Goal: Task Accomplishment & Management: Use online tool/utility

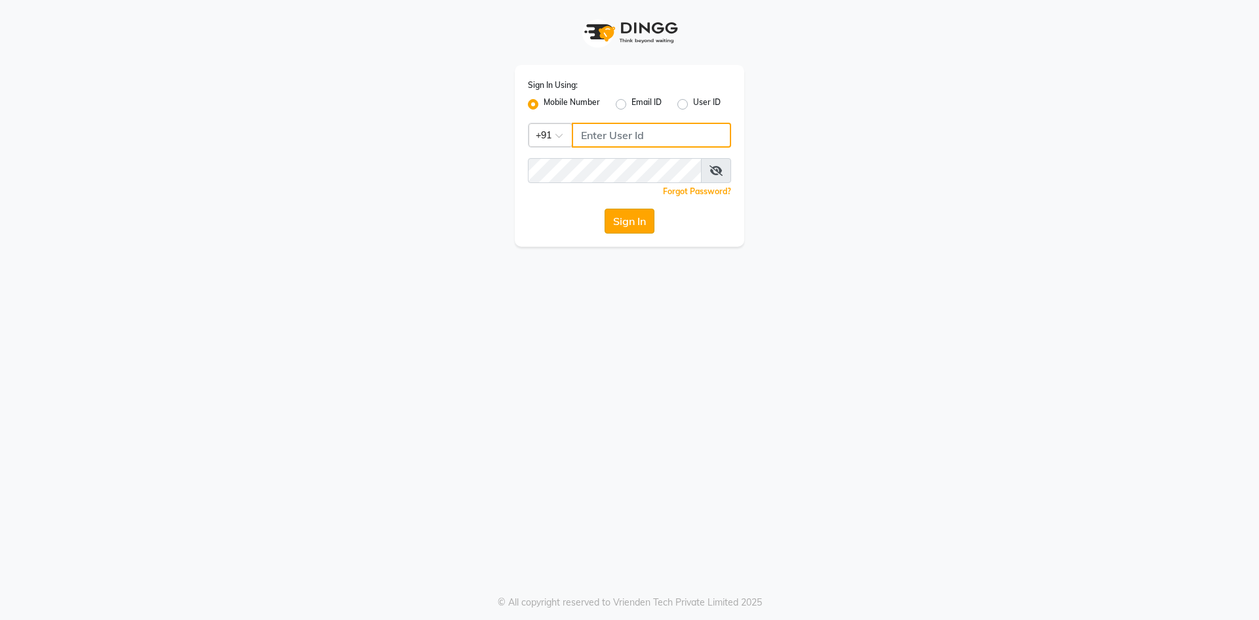
type input "8957360512"
click at [647, 226] on button "Sign In" at bounding box center [630, 221] width 50 height 25
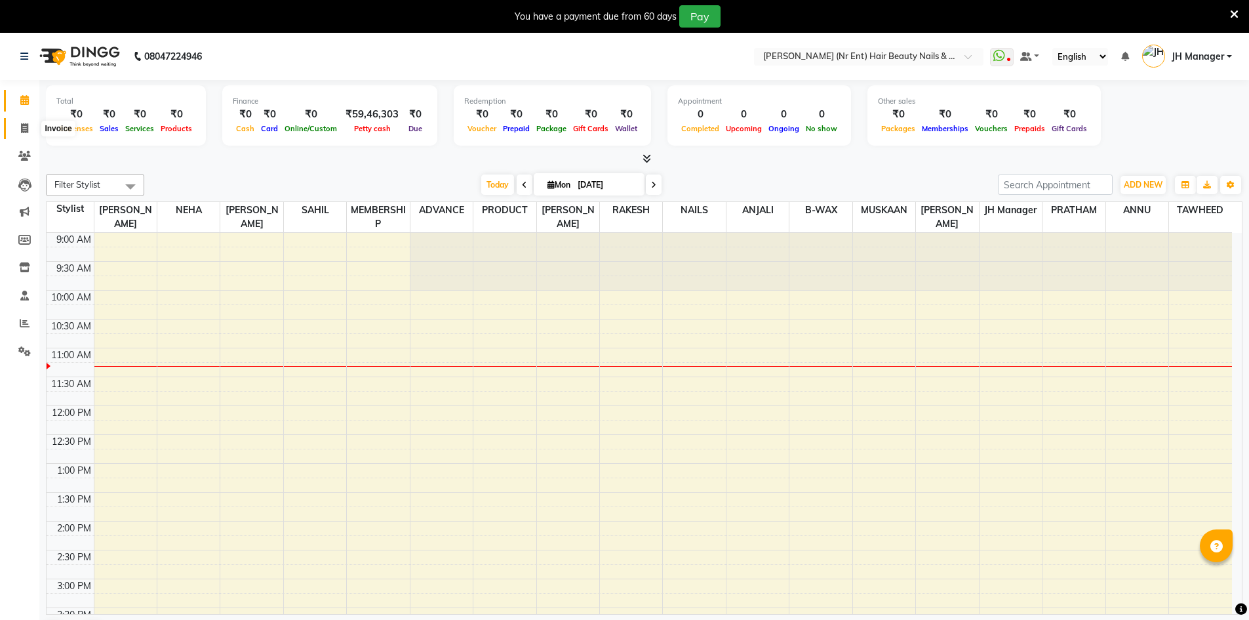
click at [20, 122] on span at bounding box center [24, 128] width 23 height 15
select select "service"
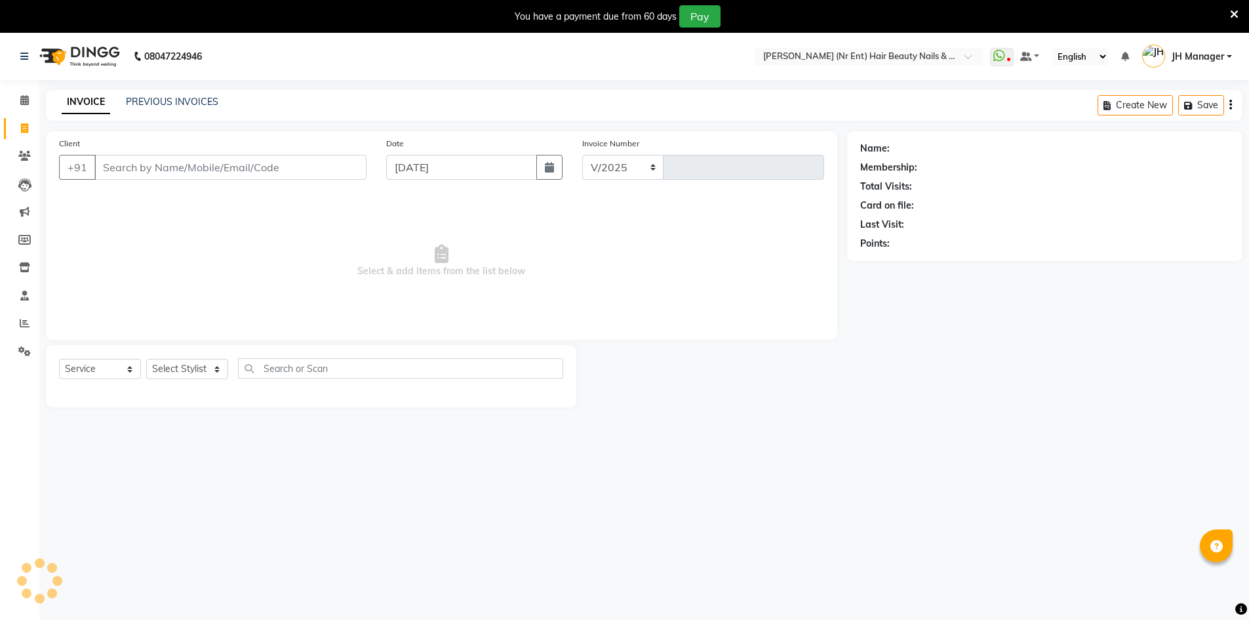
select select "640"
type input "4014"
drag, startPoint x: 157, startPoint y: 374, endPoint x: 161, endPoint y: 368, distance: 7.1
click at [157, 374] on select "Select Stylist" at bounding box center [187, 369] width 82 height 20
select select "9206"
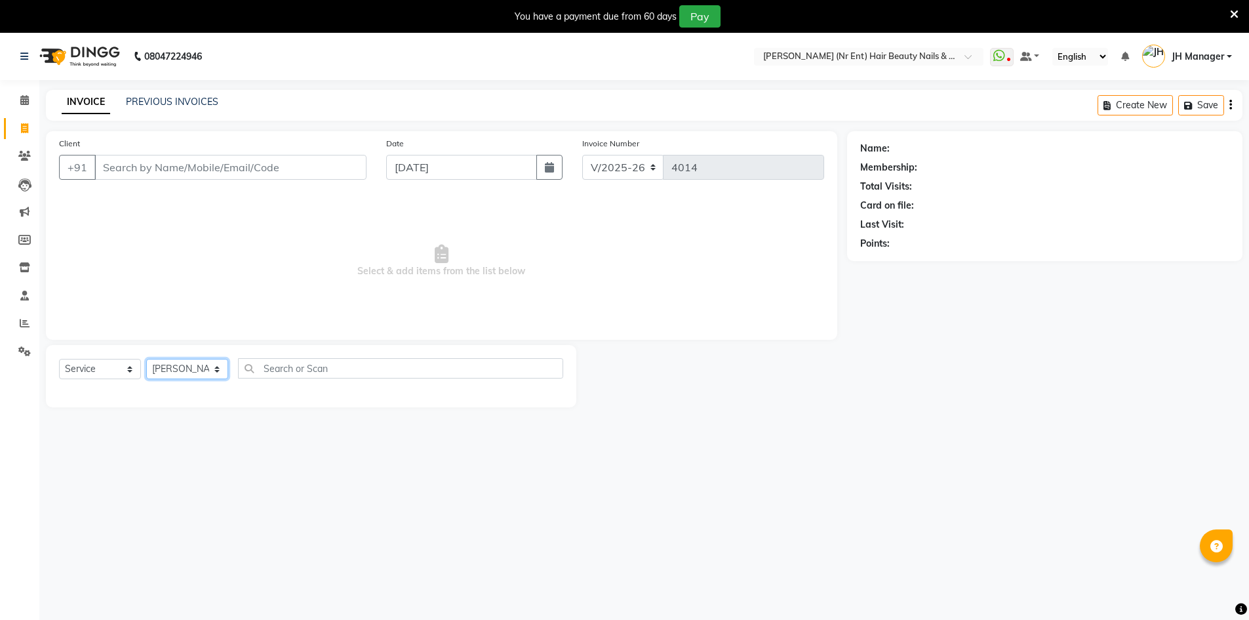
click at [146, 359] on select "Select Stylist ADNAN ADVANCE ANJALI ANNU B-WAX [PERSON_NAME] JH Manager MEMBERS…" at bounding box center [187, 369] width 82 height 20
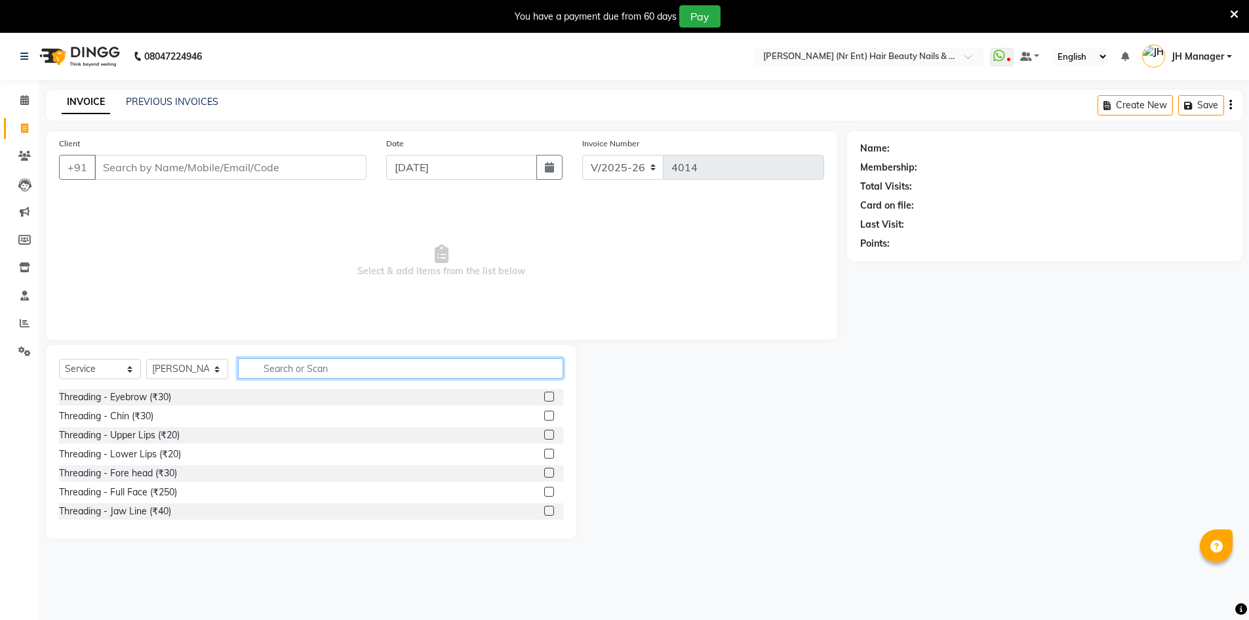
click at [354, 374] on input "text" at bounding box center [400, 368] width 325 height 20
type input "cut"
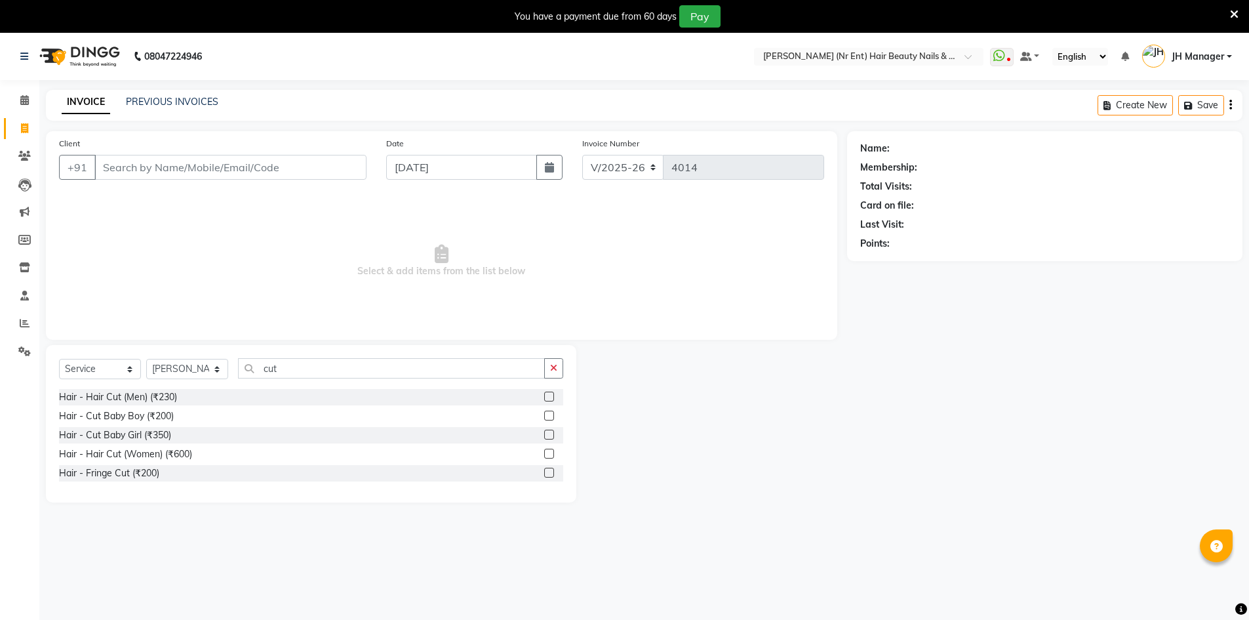
click at [547, 416] on label at bounding box center [549, 415] width 10 height 10
click at [547, 416] on input "checkbox" at bounding box center [548, 416] width 9 height 9
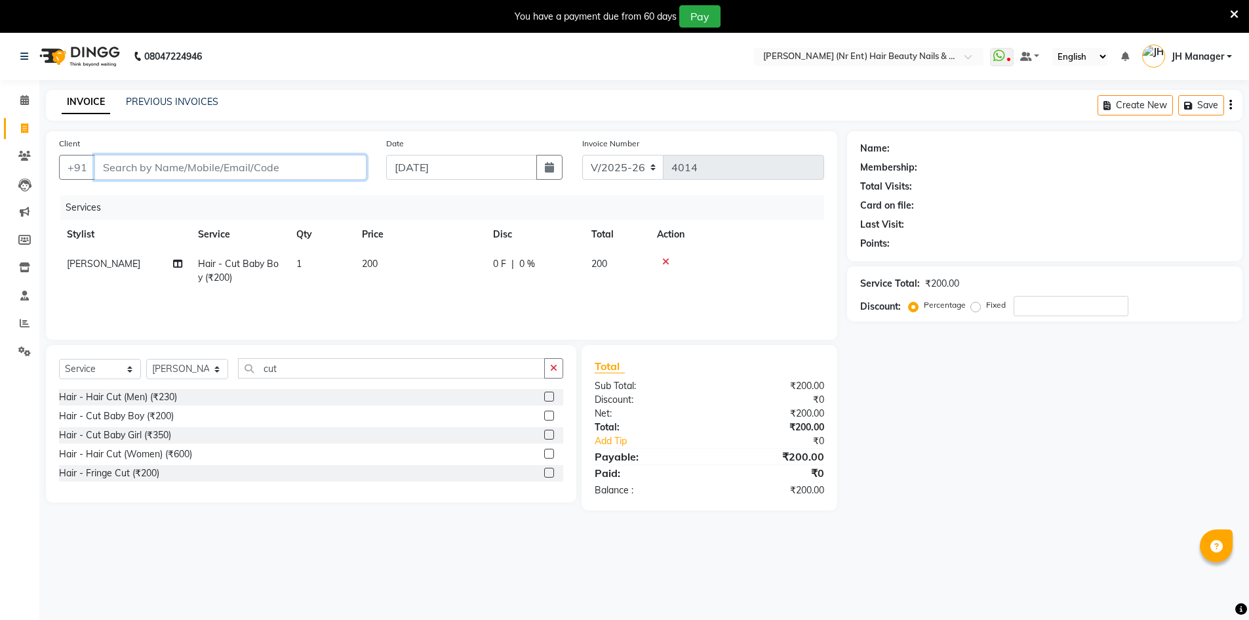
checkbox input "false"
click at [347, 167] on input "Client" at bounding box center [230, 167] width 272 height 25
type input "9"
type input "0"
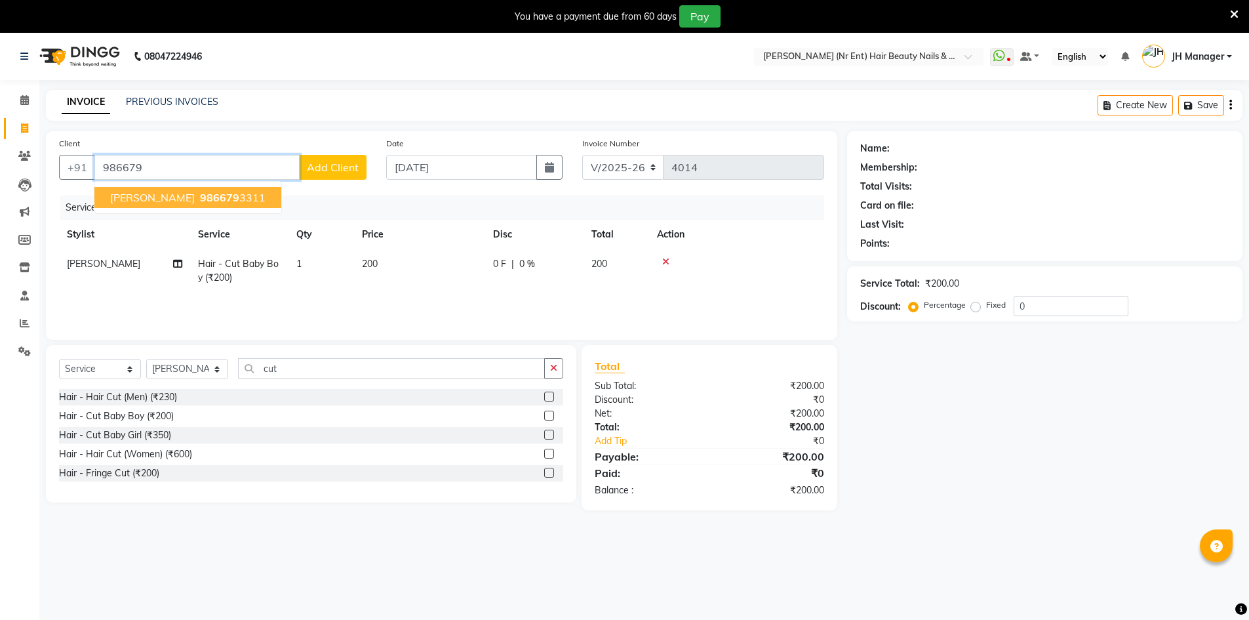
click at [195, 187] on ngb-typeahead-window "[PERSON_NAME] 986679 3311" at bounding box center [188, 197] width 188 height 33
click at [201, 196] on ngb-highlight "986679 3311" at bounding box center [231, 197] width 68 height 13
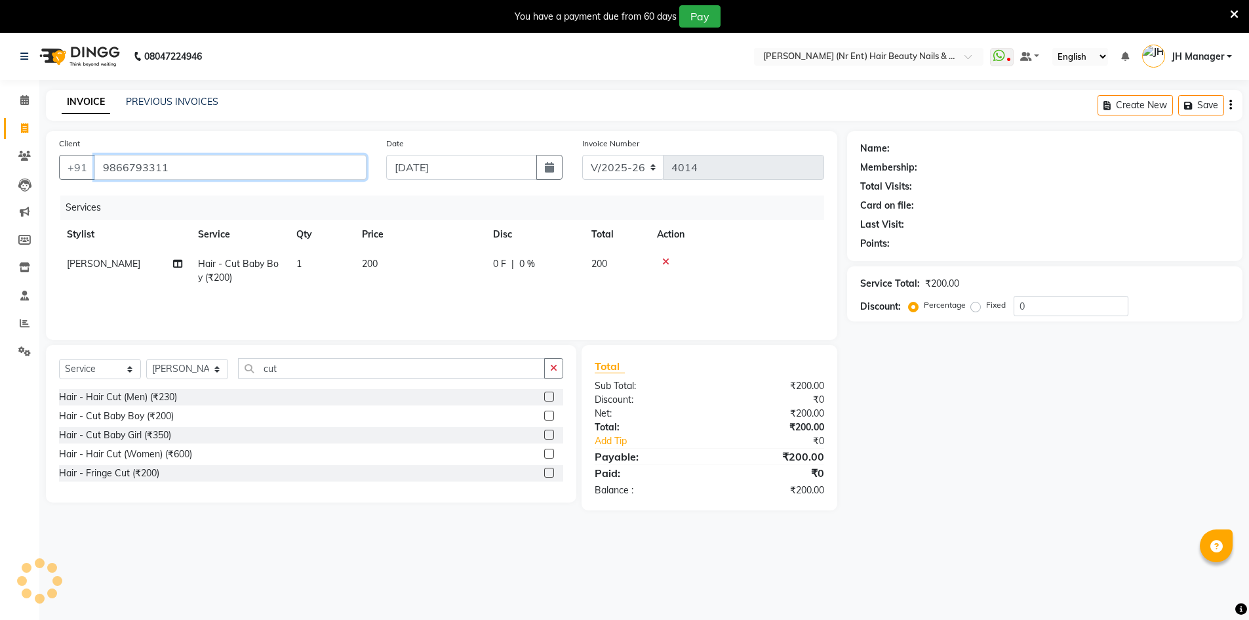
type input "9866793311"
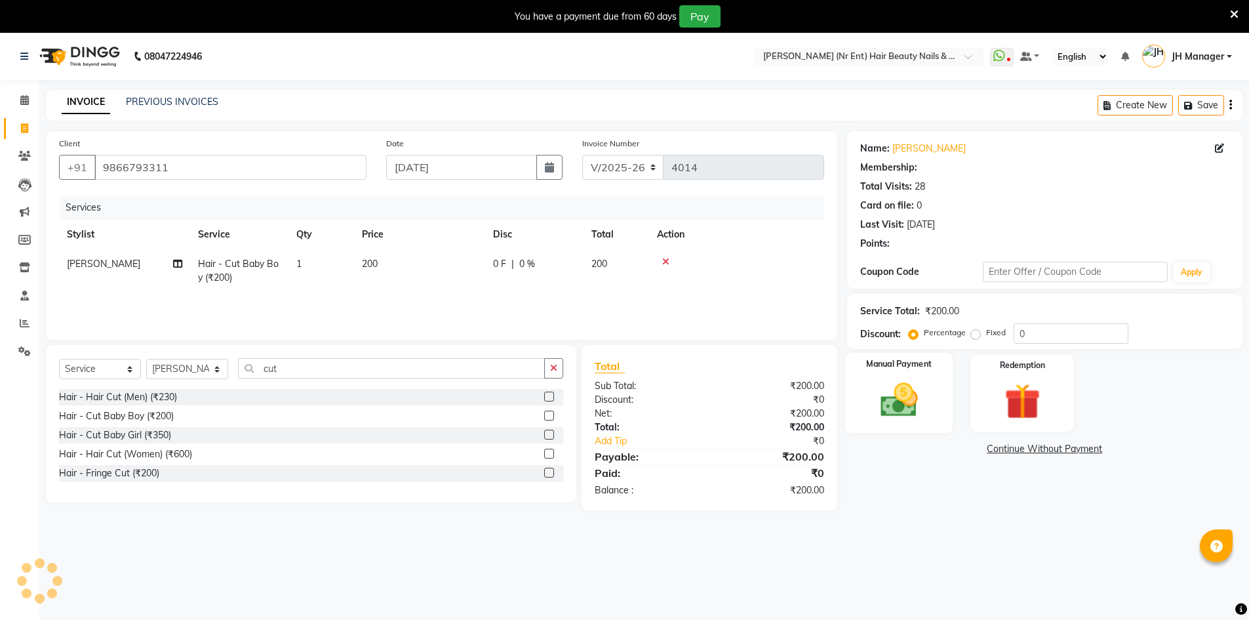
select select "1: Object"
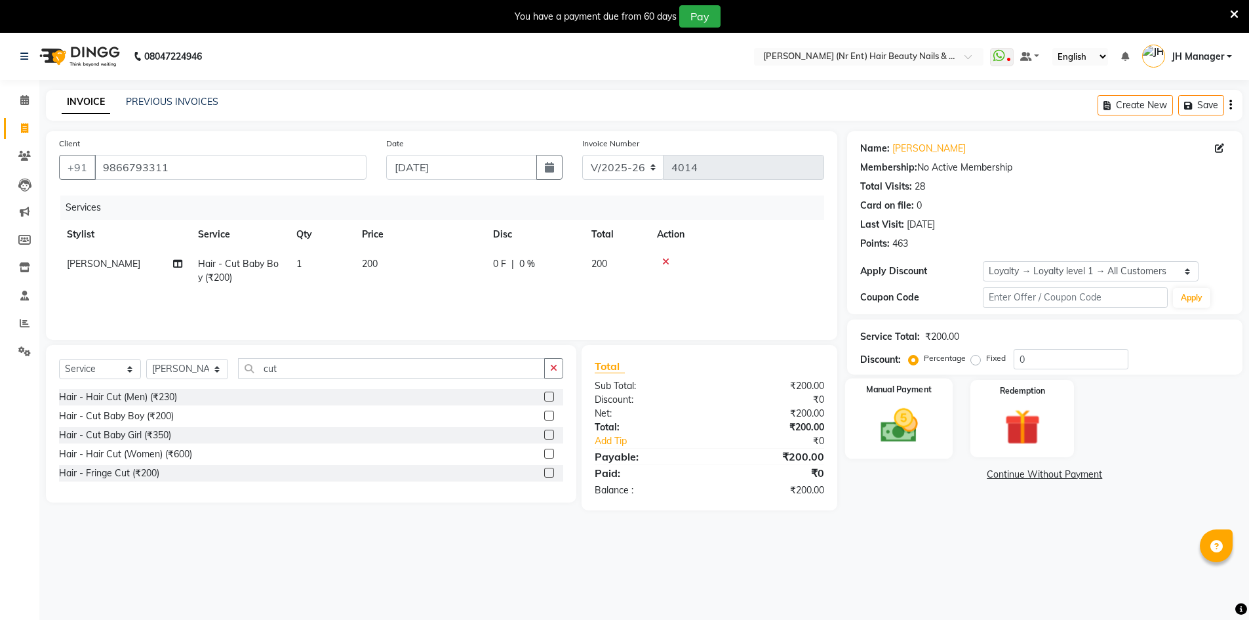
click at [915, 421] on img at bounding box center [899, 425] width 60 height 43
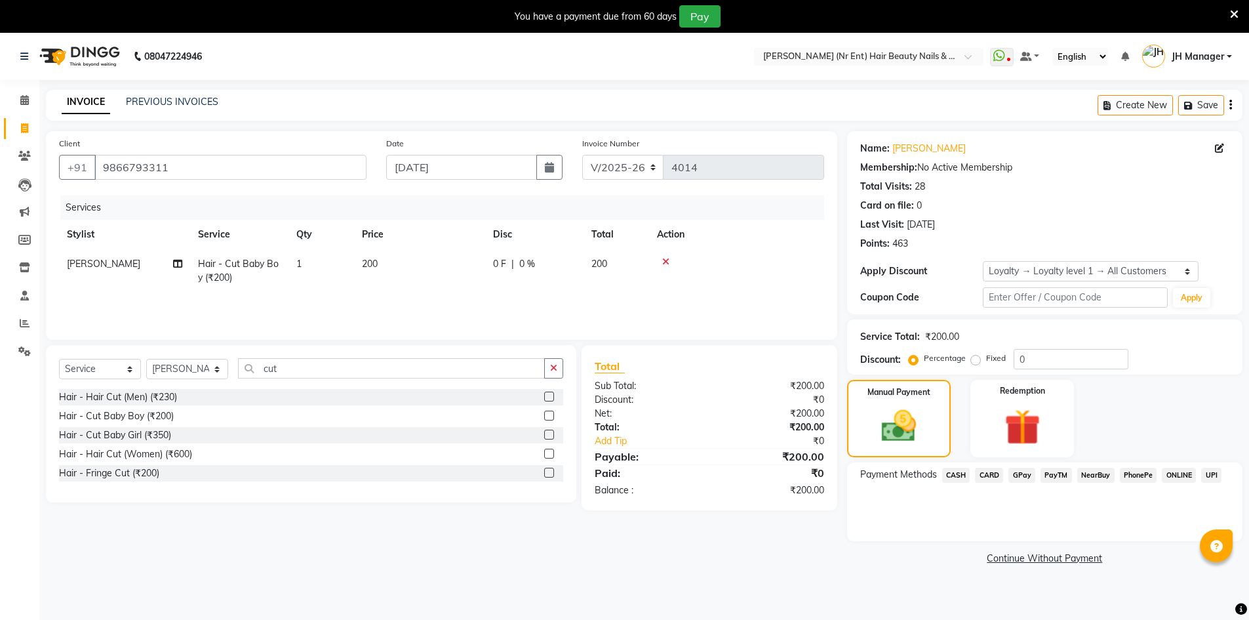
click at [1027, 468] on span "GPay" at bounding box center [1021, 474] width 27 height 15
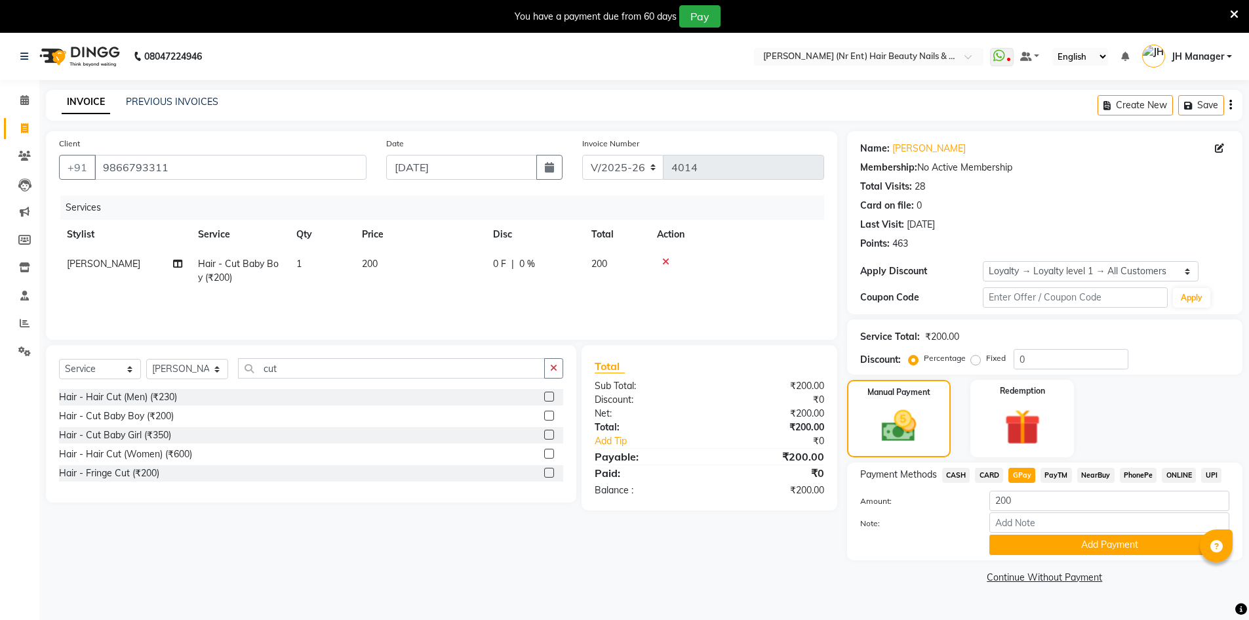
click at [1057, 540] on button "Add Payment" at bounding box center [1109, 544] width 240 height 20
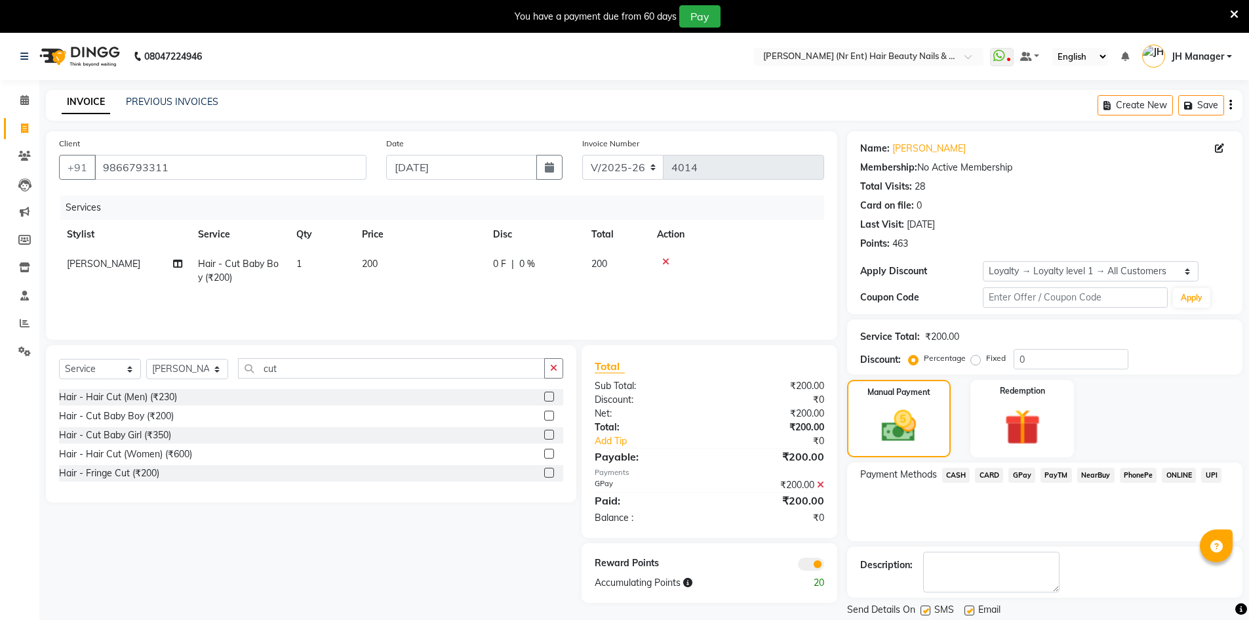
scroll to position [42, 0]
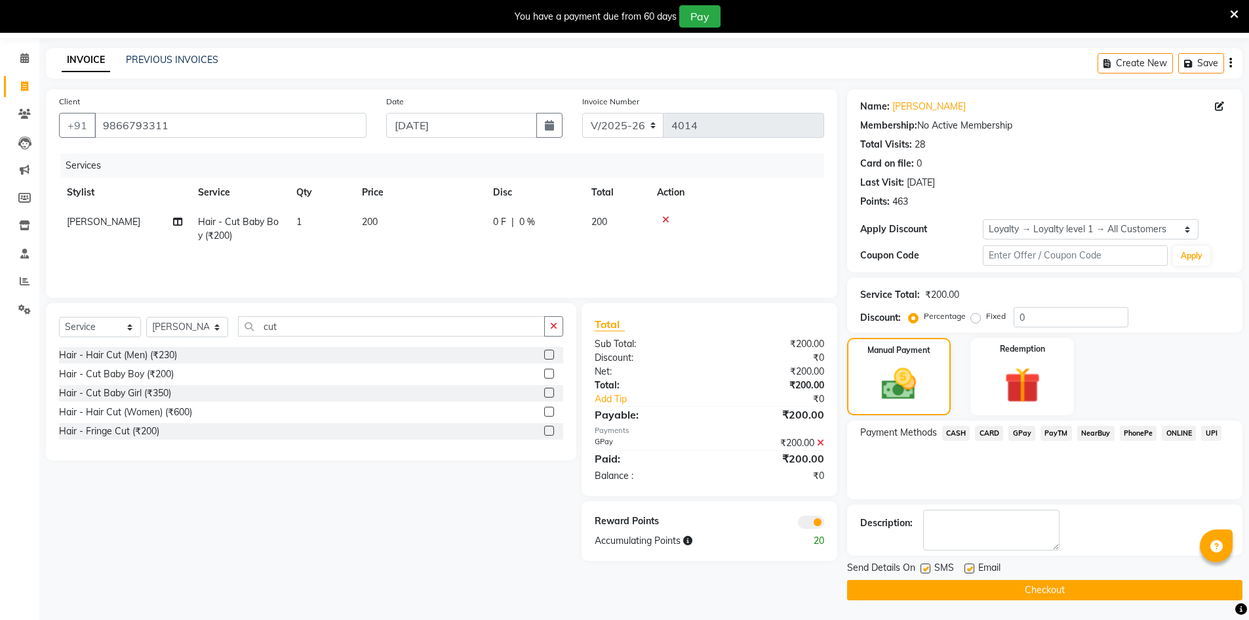
click at [1148, 592] on button "Checkout" at bounding box center [1044, 590] width 395 height 20
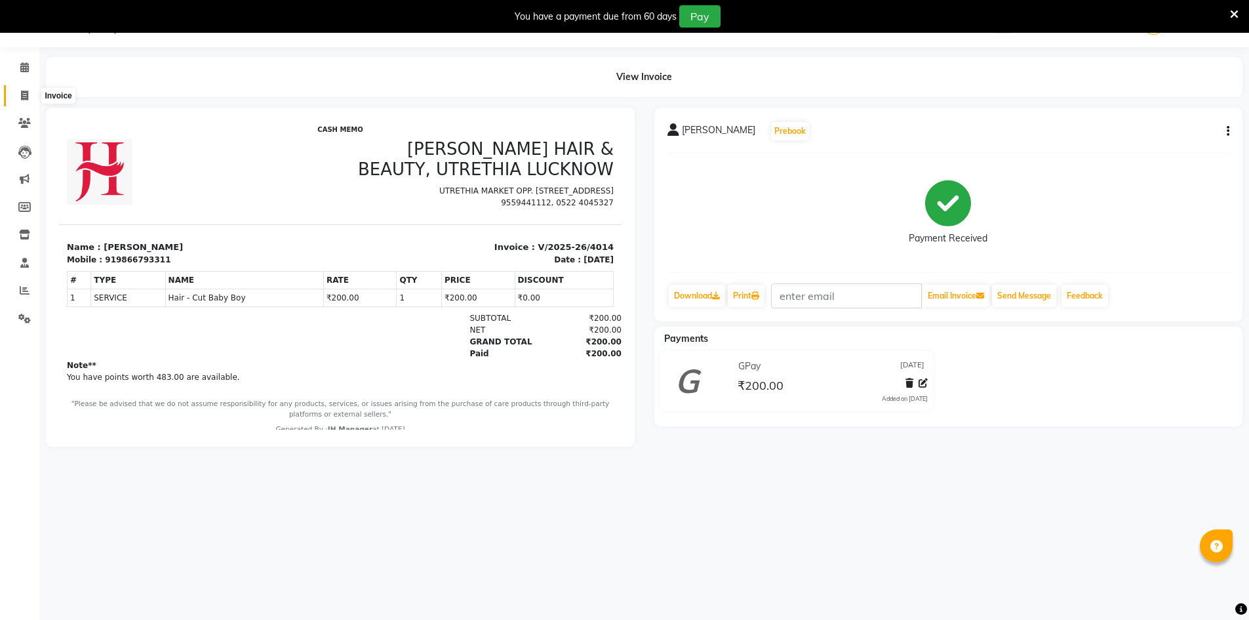
click at [27, 89] on span at bounding box center [24, 96] width 23 height 15
select select "640"
select select "service"
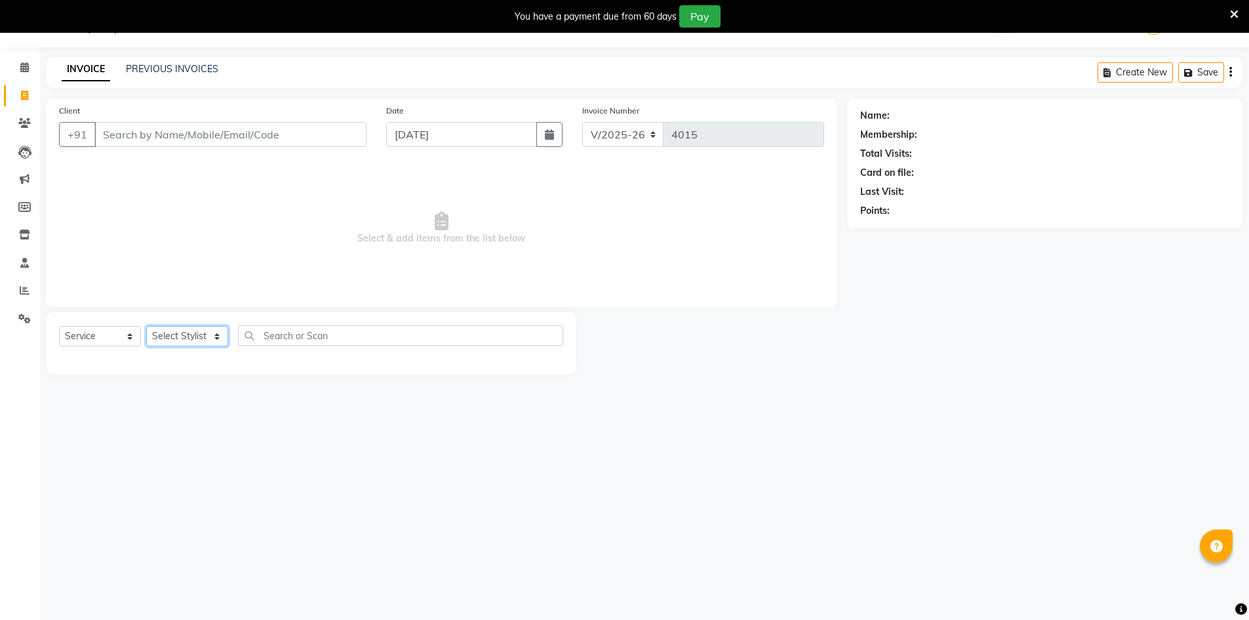
click at [175, 337] on select "Select Stylist" at bounding box center [187, 336] width 82 height 20
select select "9206"
click at [146, 326] on select "Select Stylist ADNAN ADVANCE ANJALI ANNU B-WAX [PERSON_NAME] JH Manager MEMBERS…" at bounding box center [187, 336] width 82 height 20
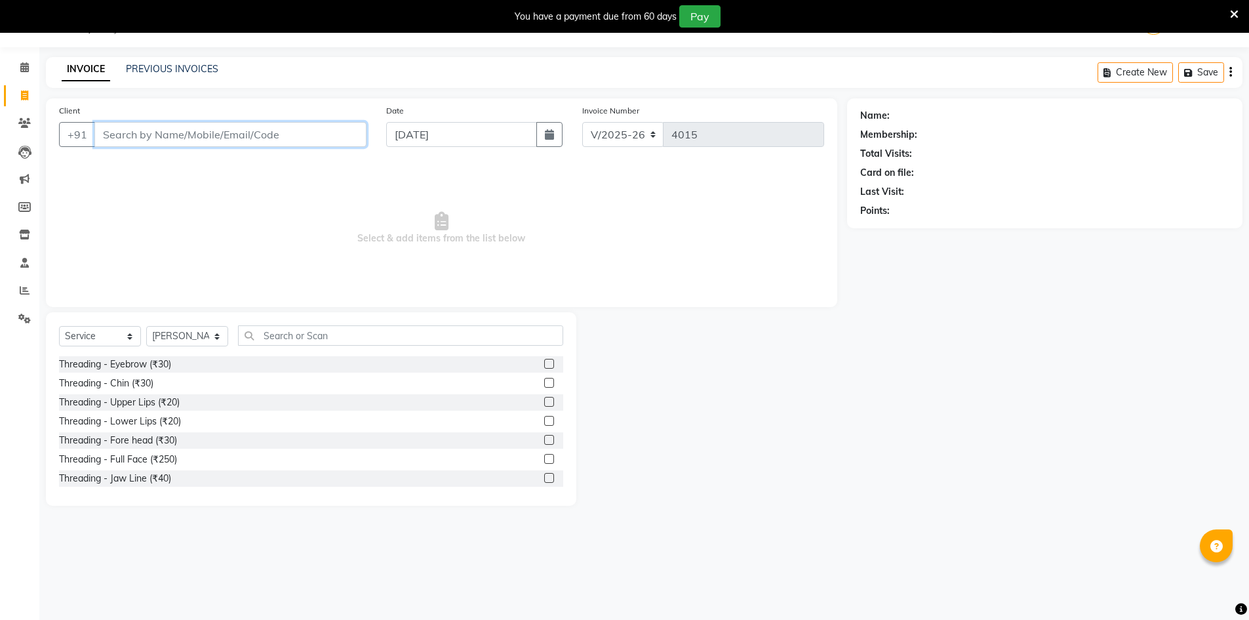
click at [229, 132] on input "Client" at bounding box center [230, 134] width 272 height 25
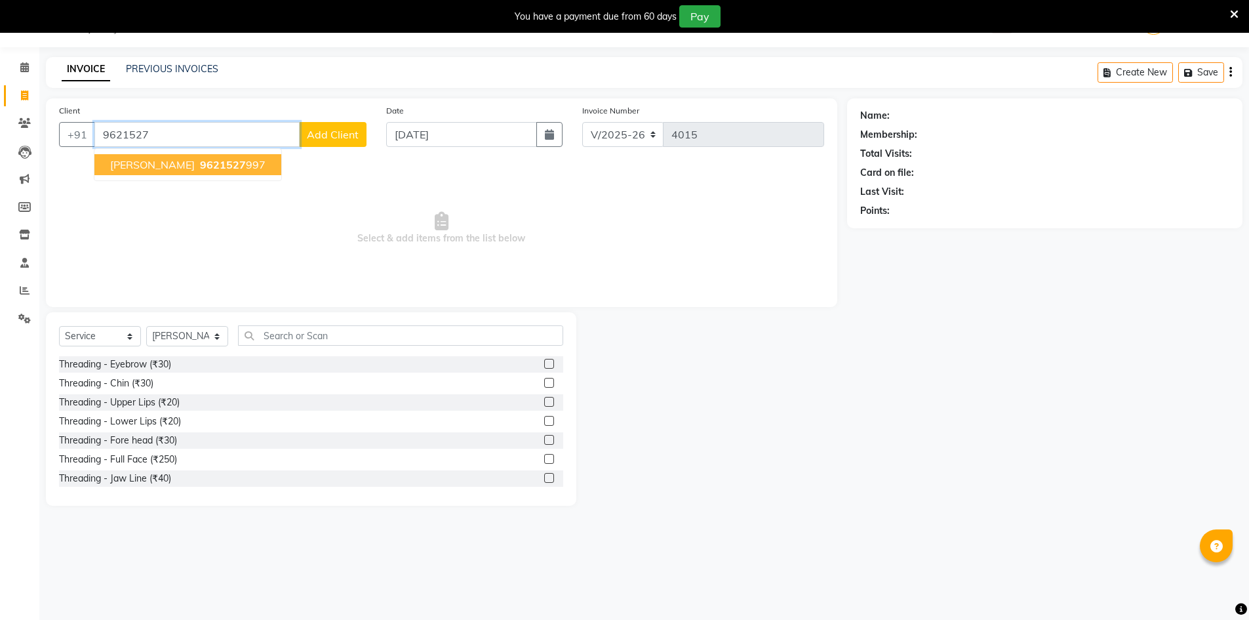
click at [178, 169] on span "[PERSON_NAME]" at bounding box center [152, 164] width 85 height 13
type input "9621527997"
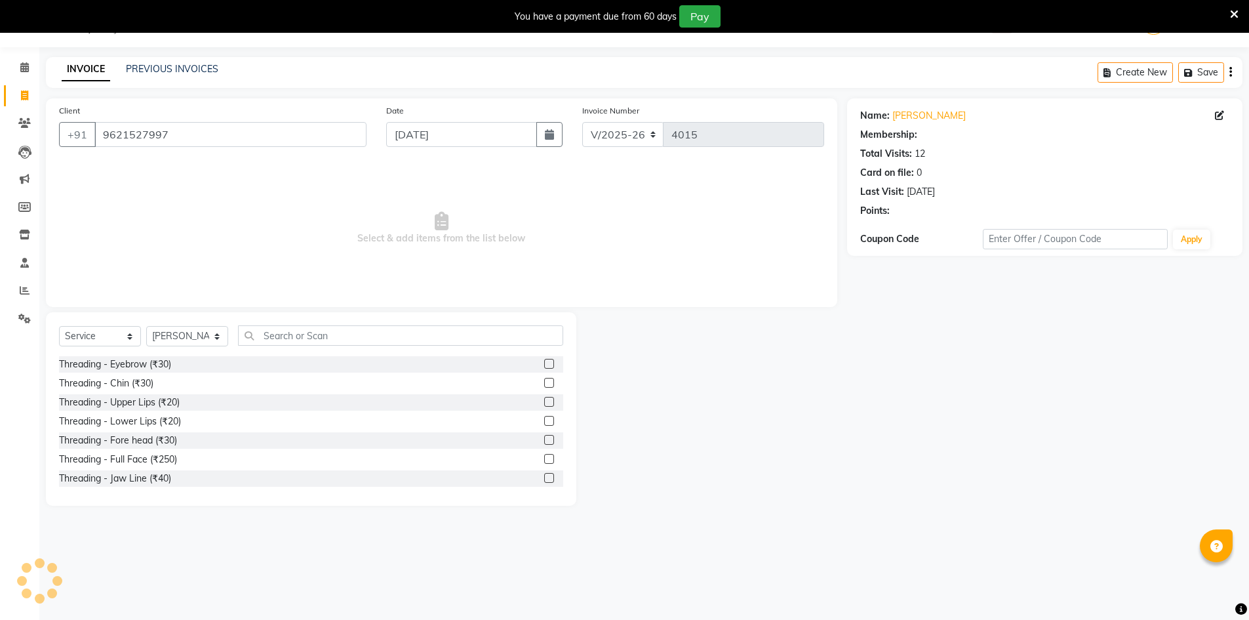
select select "1: Object"
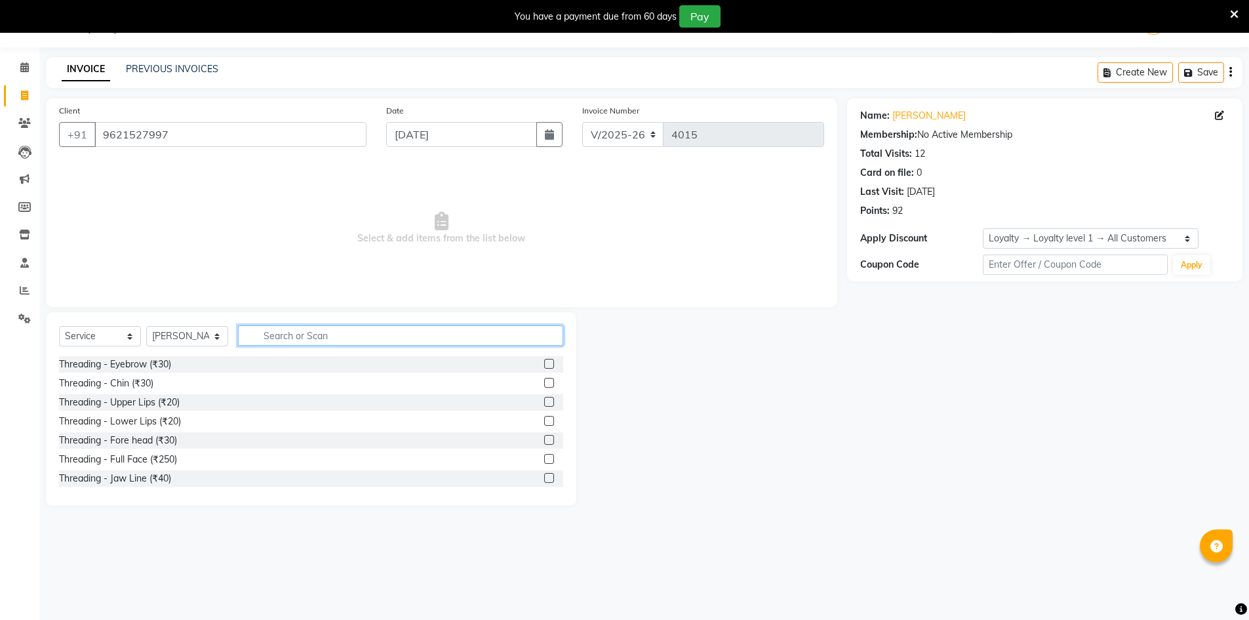
click at [530, 341] on input "text" at bounding box center [400, 335] width 325 height 20
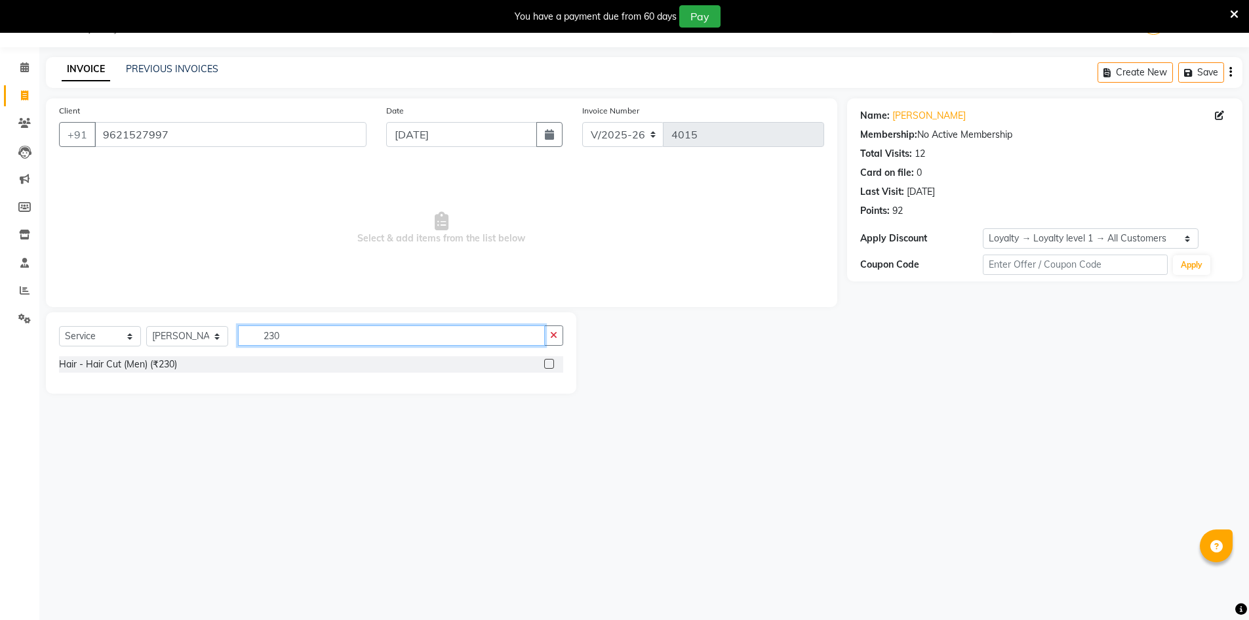
type input "230"
click at [547, 367] on label at bounding box center [549, 364] width 10 height 10
click at [547, 367] on input "checkbox" at bounding box center [548, 364] width 9 height 9
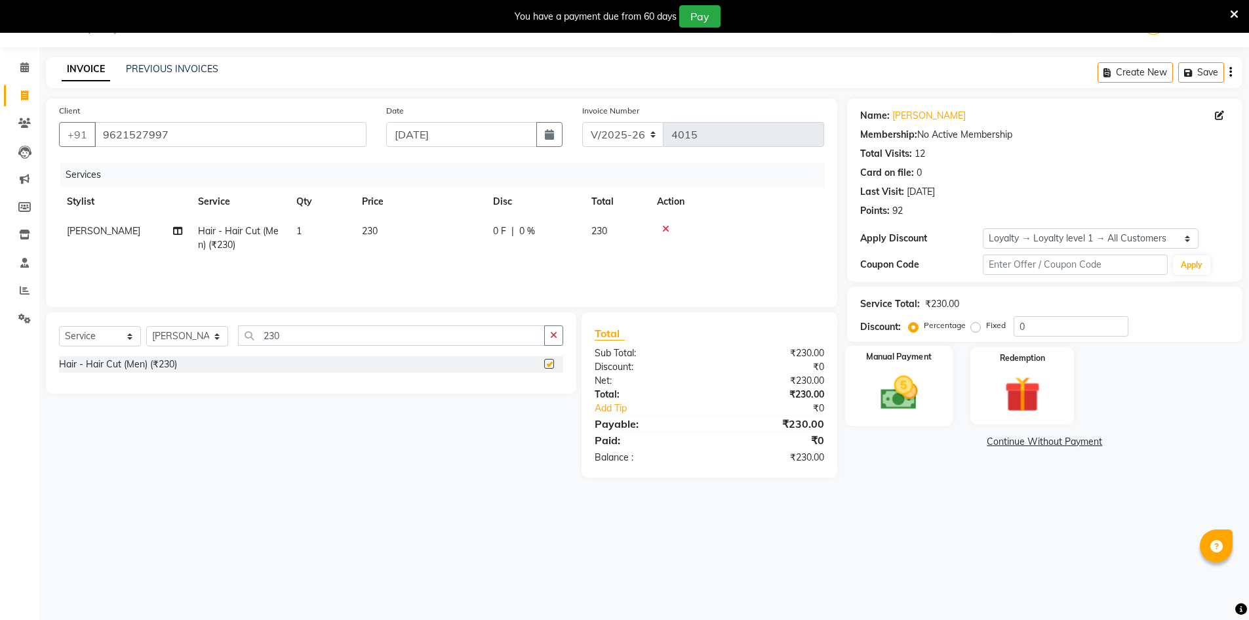
checkbox input "false"
click at [919, 372] on img at bounding box center [899, 392] width 60 height 43
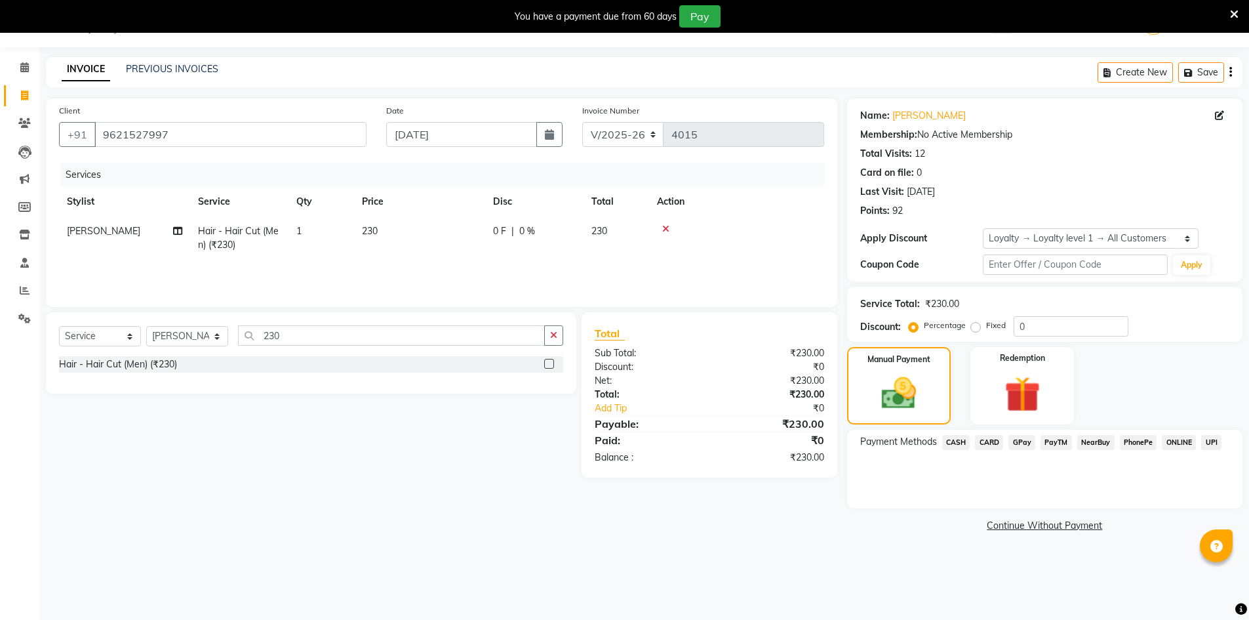
click at [1024, 435] on span "GPay" at bounding box center [1021, 442] width 27 height 15
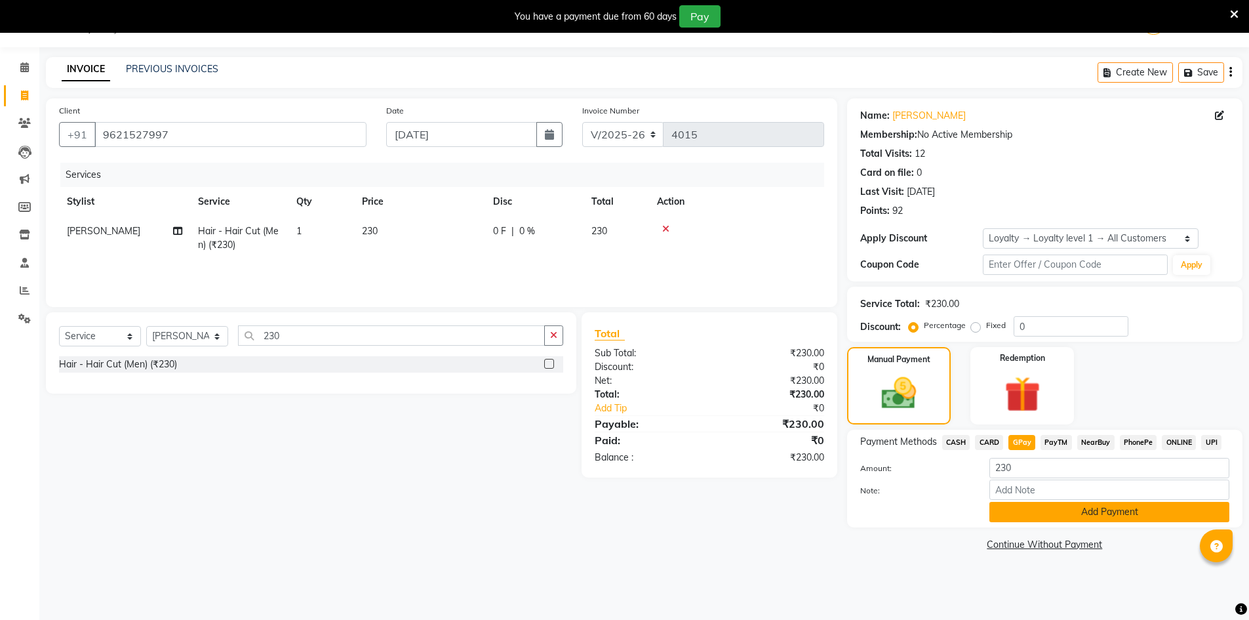
click at [1065, 502] on div "Amount: 230 Note: Add Payment" at bounding box center [1044, 490] width 369 height 64
click at [1126, 510] on button "Add Payment" at bounding box center [1109, 512] width 240 height 20
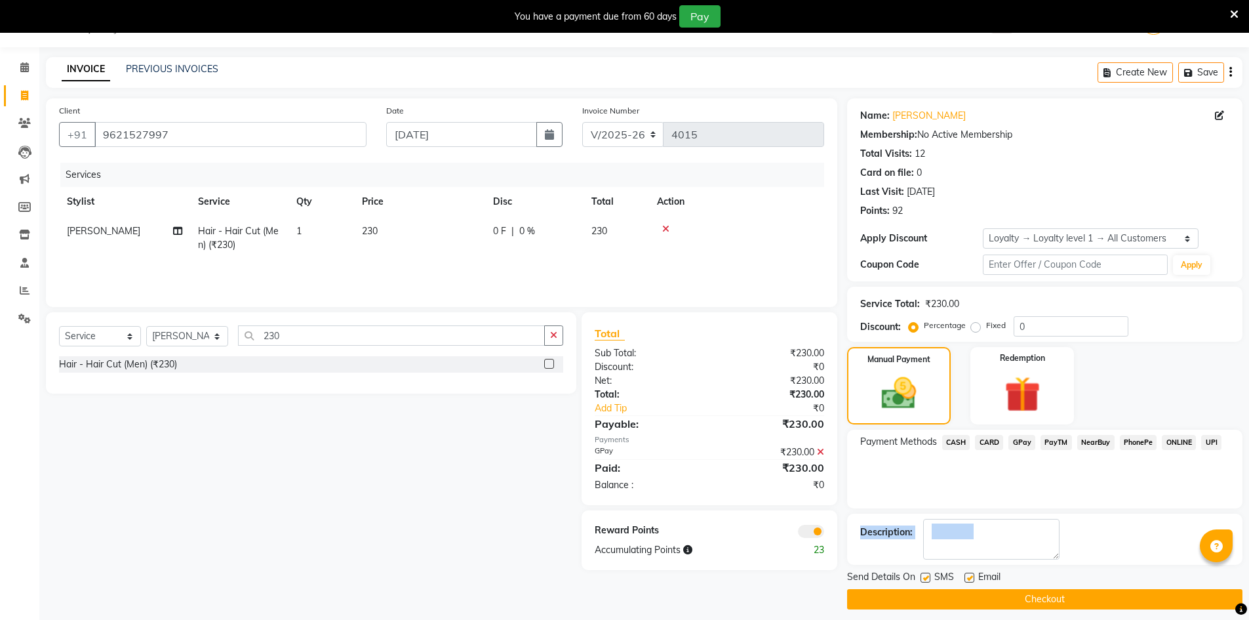
click at [1142, 597] on button "Checkout" at bounding box center [1044, 599] width 395 height 20
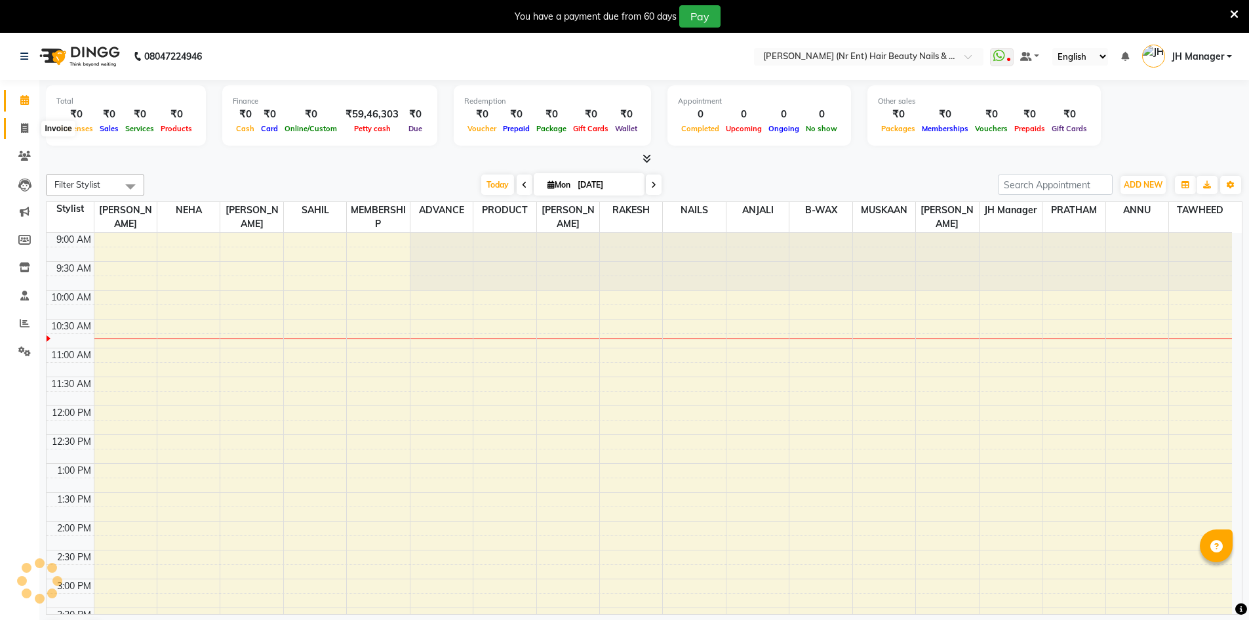
click at [24, 129] on icon at bounding box center [24, 128] width 7 height 10
select select "service"
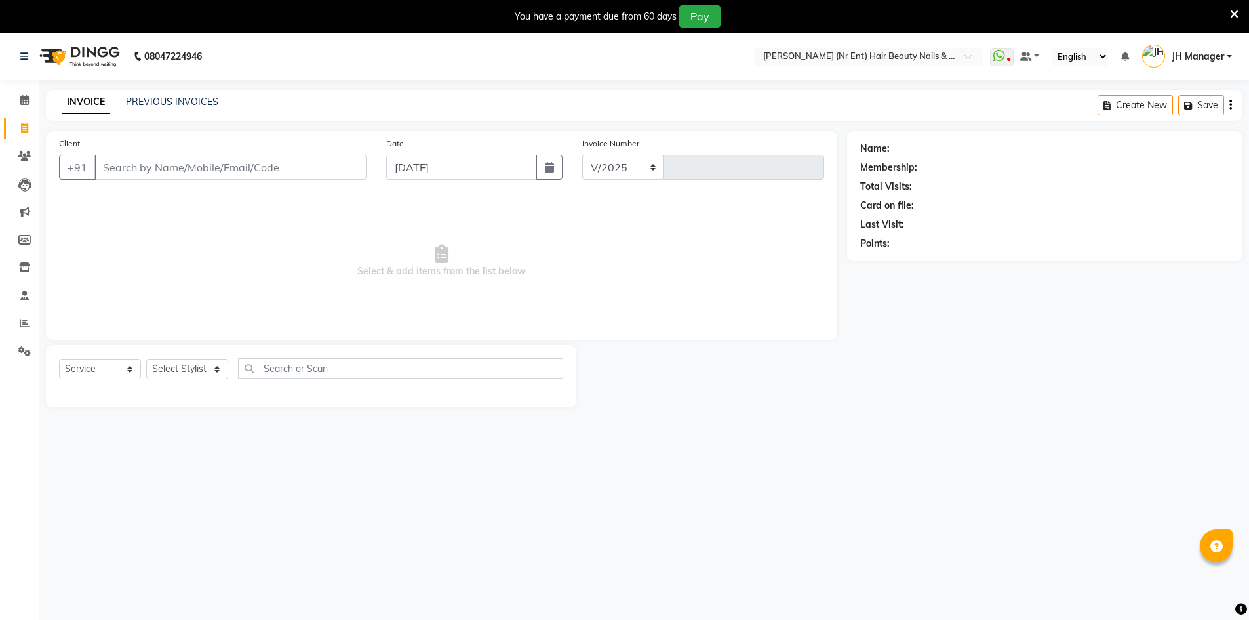
select select "640"
type input "4014"
